Goal: Task Accomplishment & Management: Complete application form

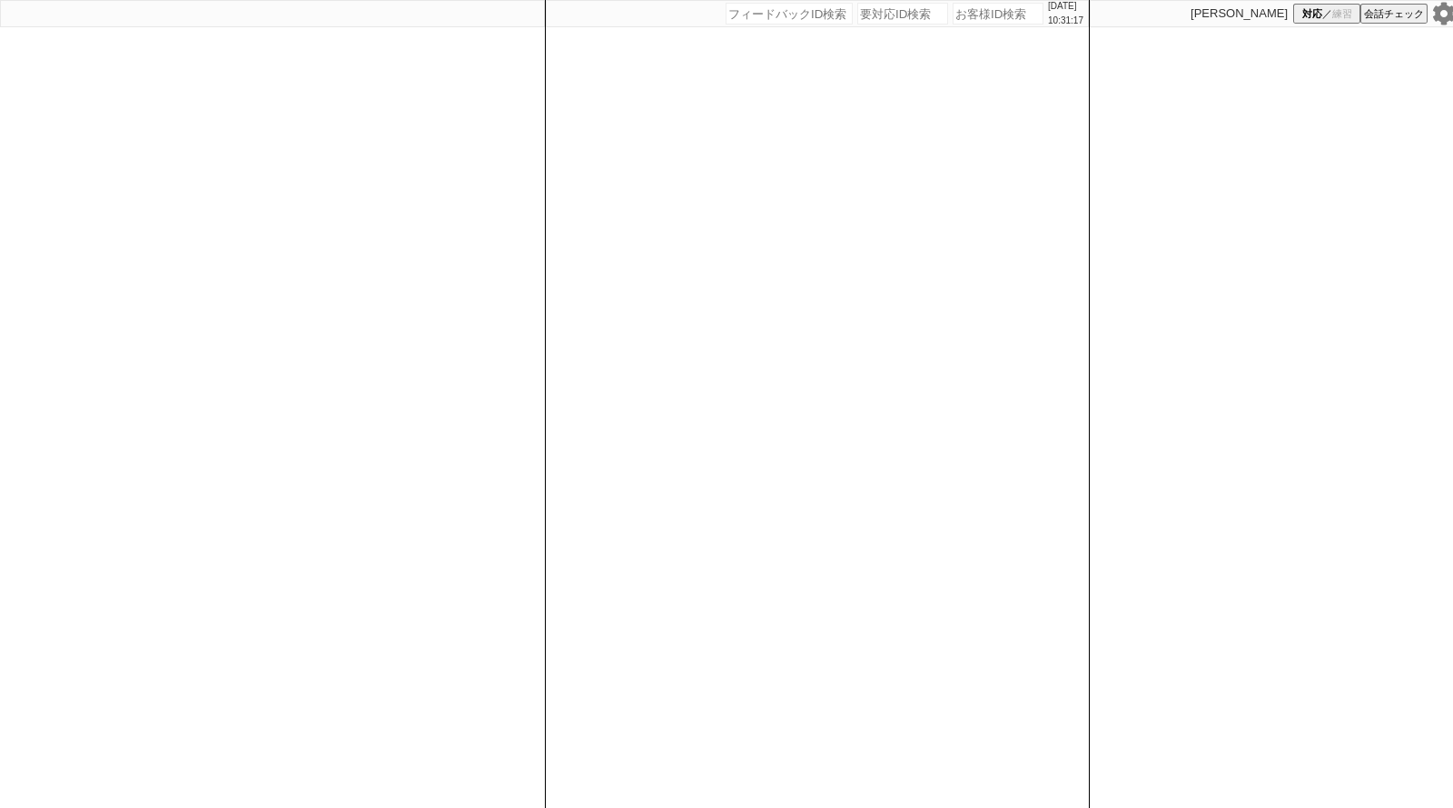
click at [966, 12] on input "number" at bounding box center [998, 14] width 91 height 22
paste input "611097"
type input "611097"
select select "100"
select select "1"
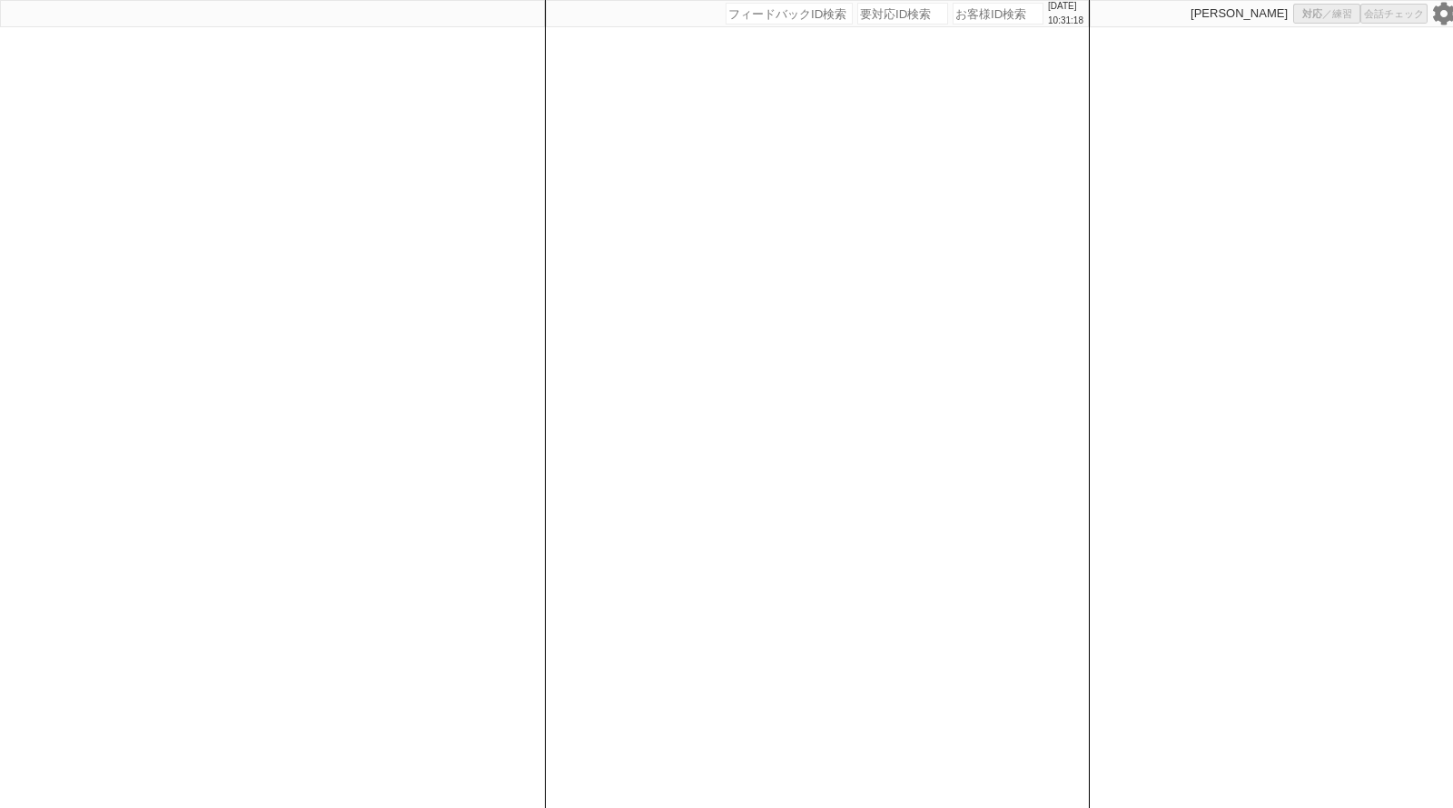
select select "2"
select select "5"
select select
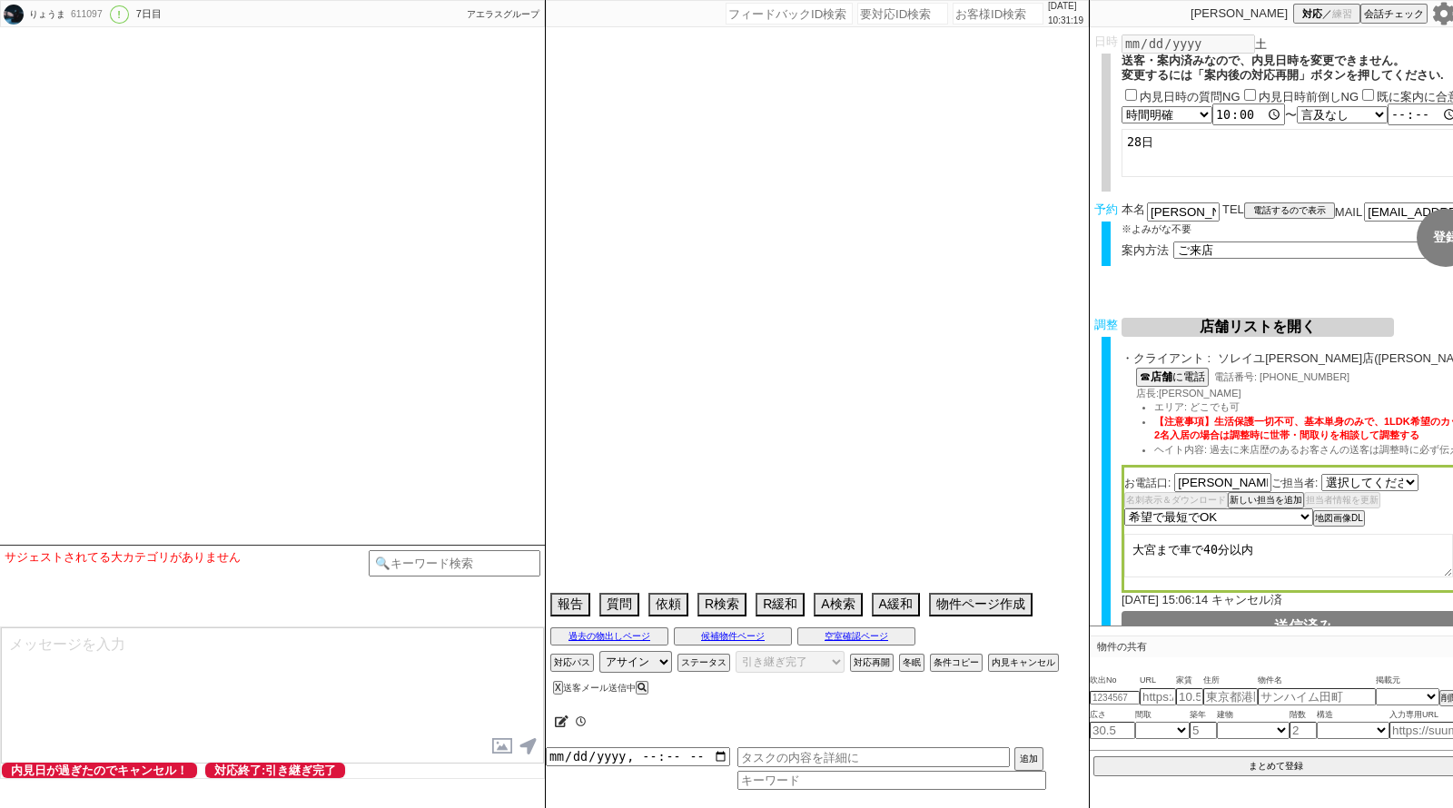
select select "530"
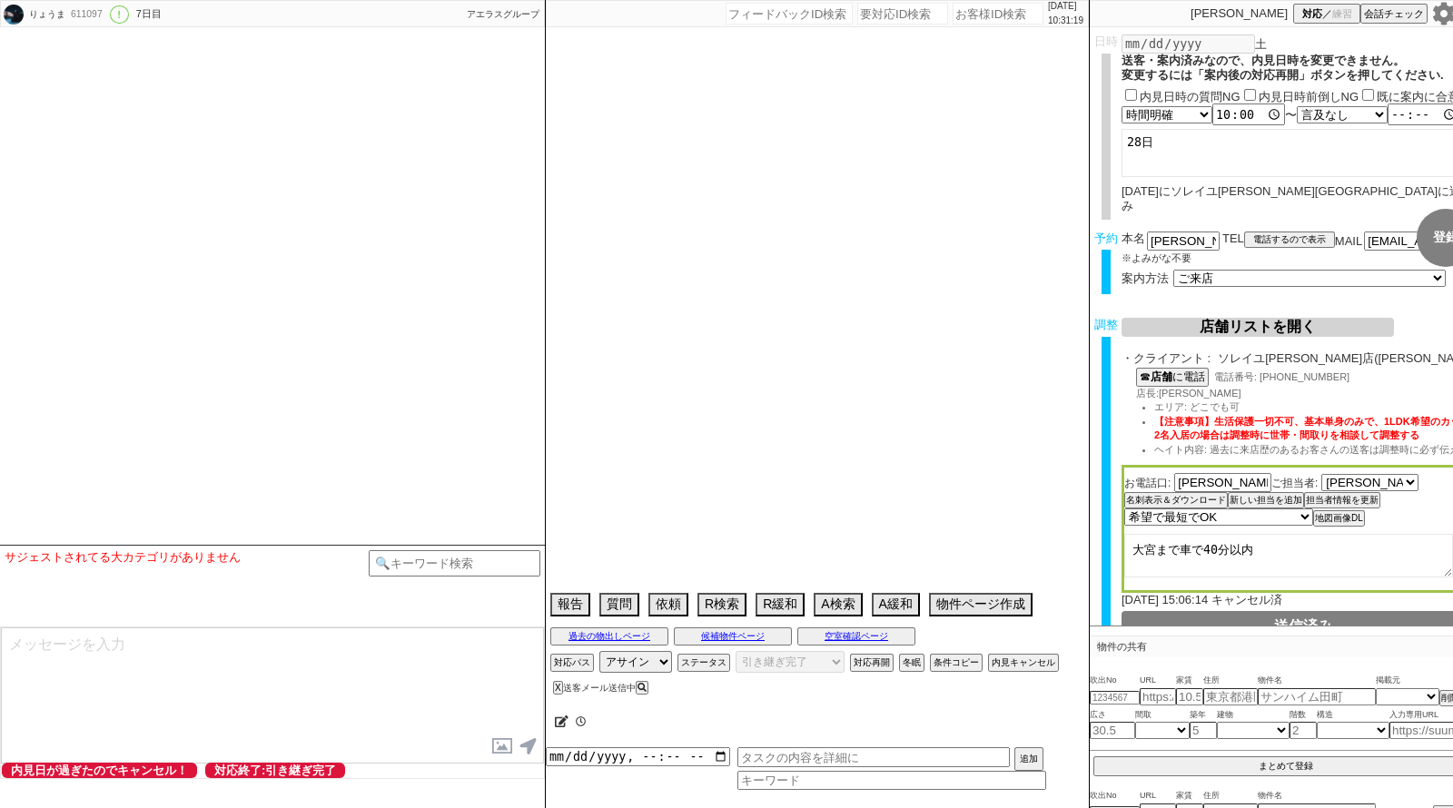
select select "2025"
select select "10"
select select "34"
select select "0"
select select "11"
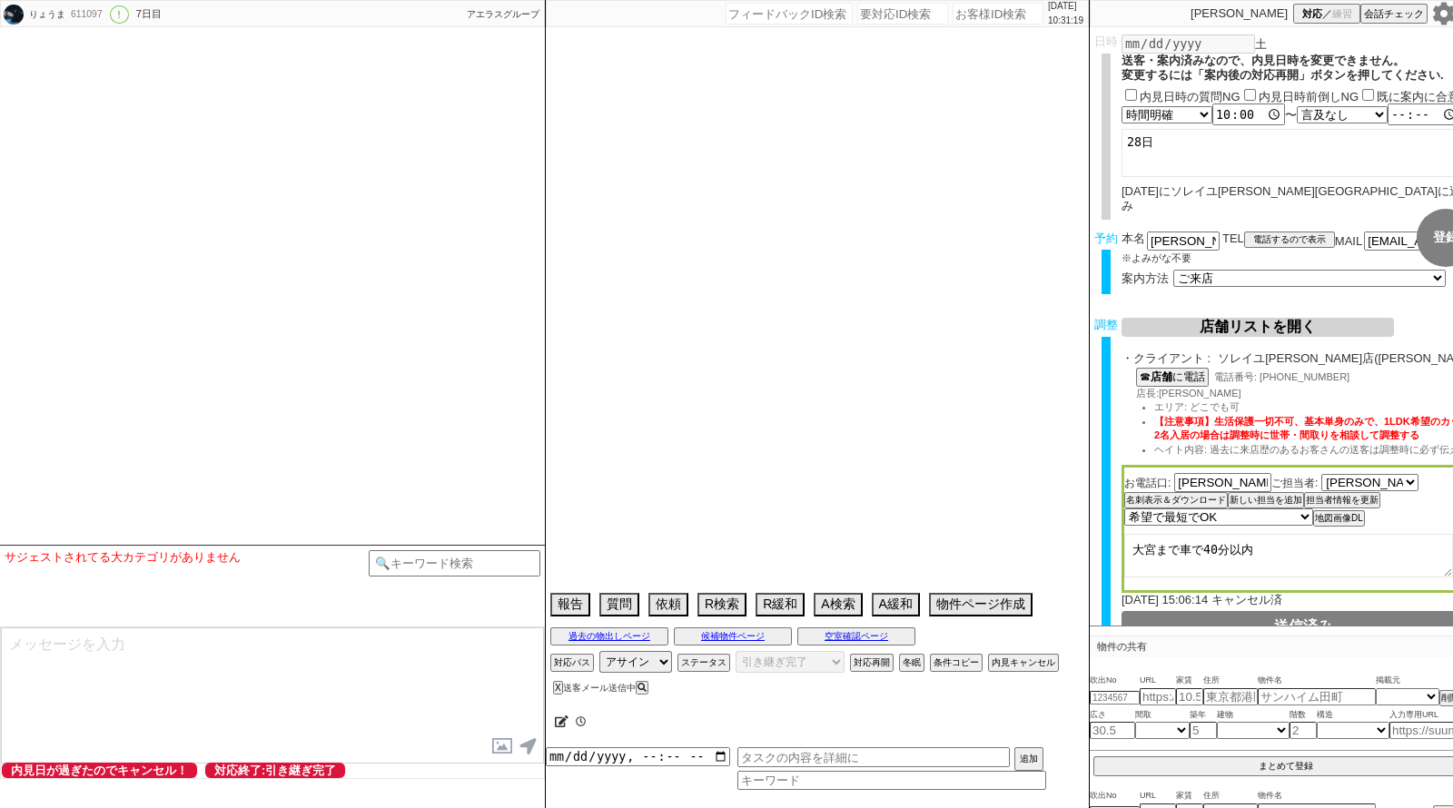
select select "8"
select select "292"
select select "123"
select select "121"
select select "35"
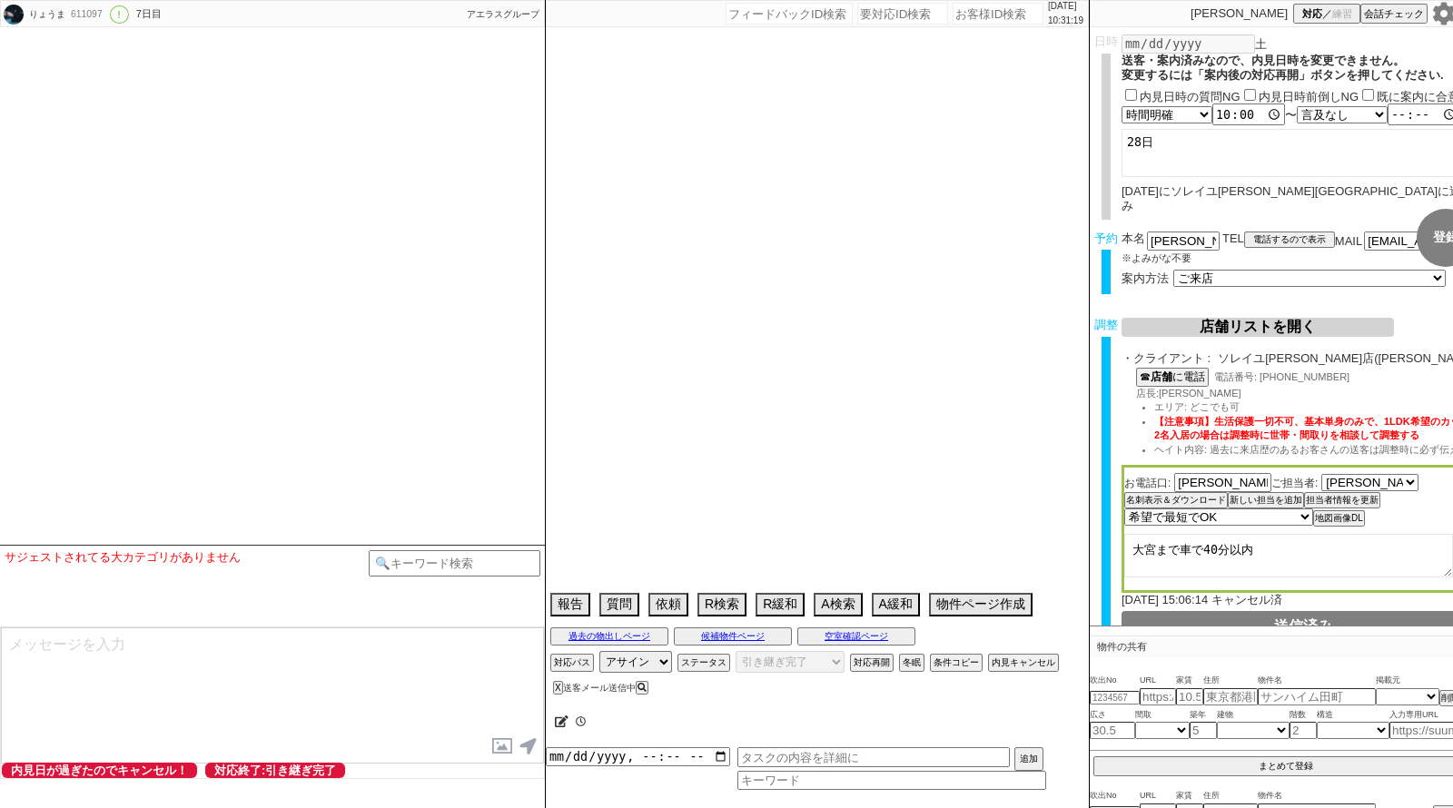
select select "[DATE]"
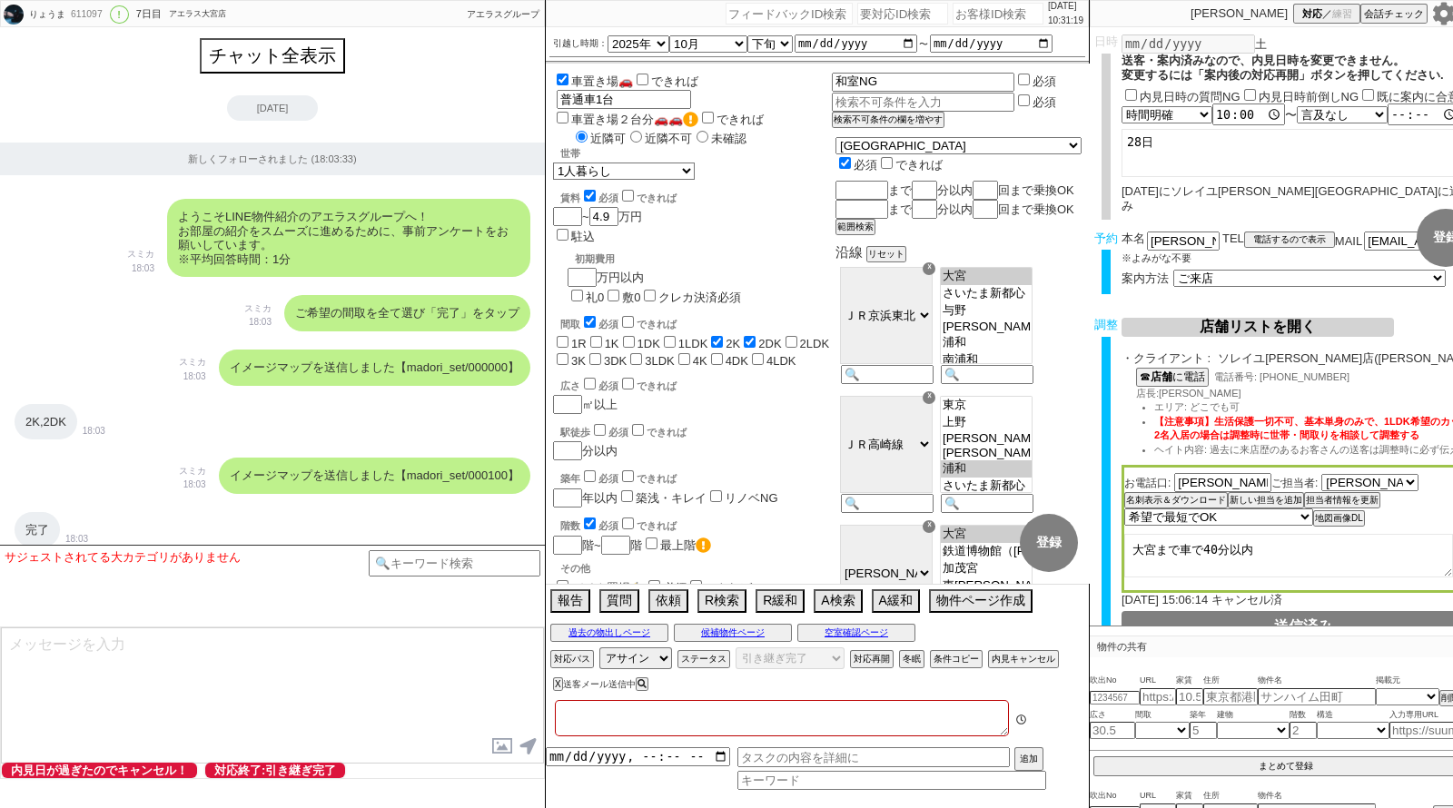
type textarea "職場：[STREET_ADDRESS][PERSON_NAME][DATE] 賃料:6.5-1.6(近隣駐車場平均)=4.9"
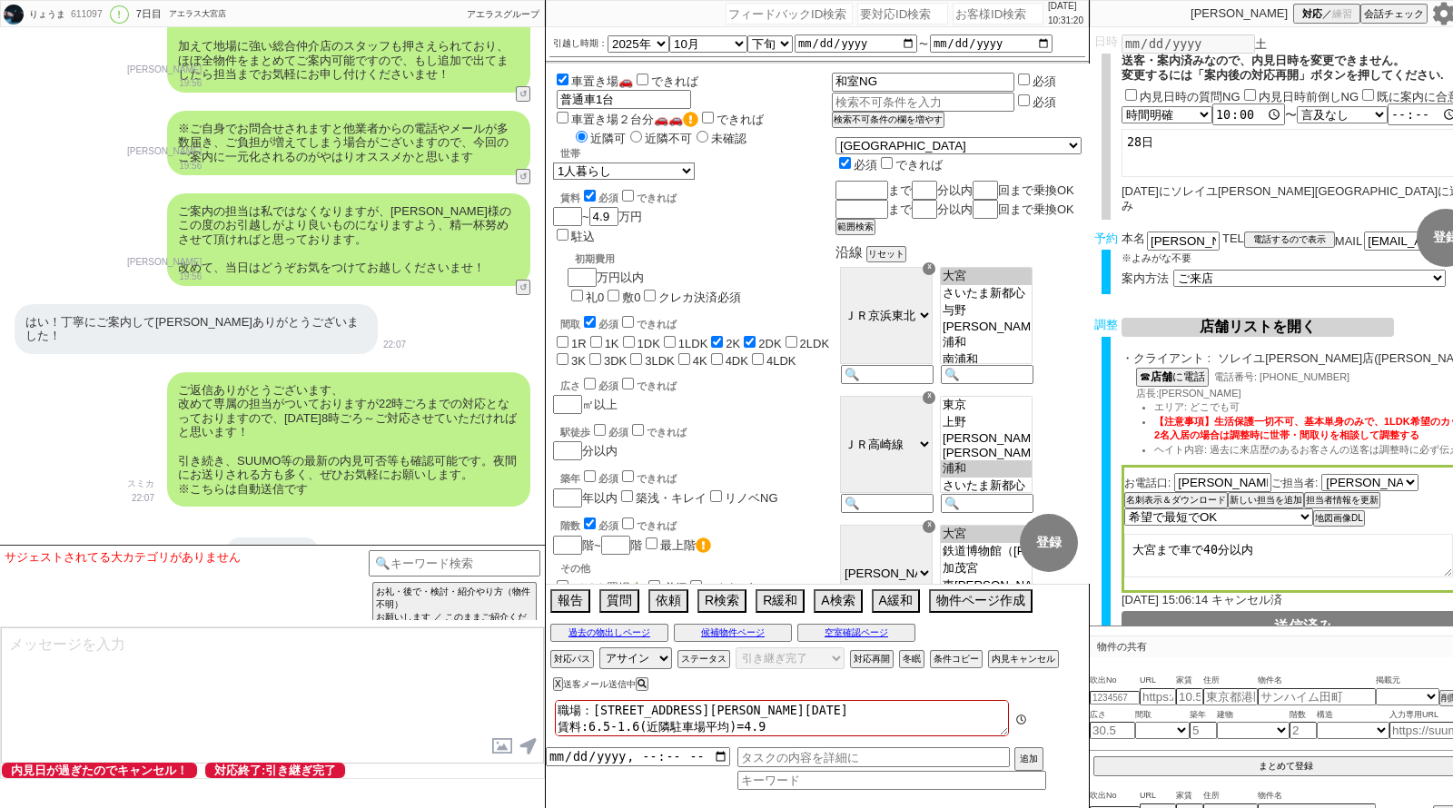
scroll to position [190, 0]
